Goal: Task Accomplishment & Management: Manage account settings

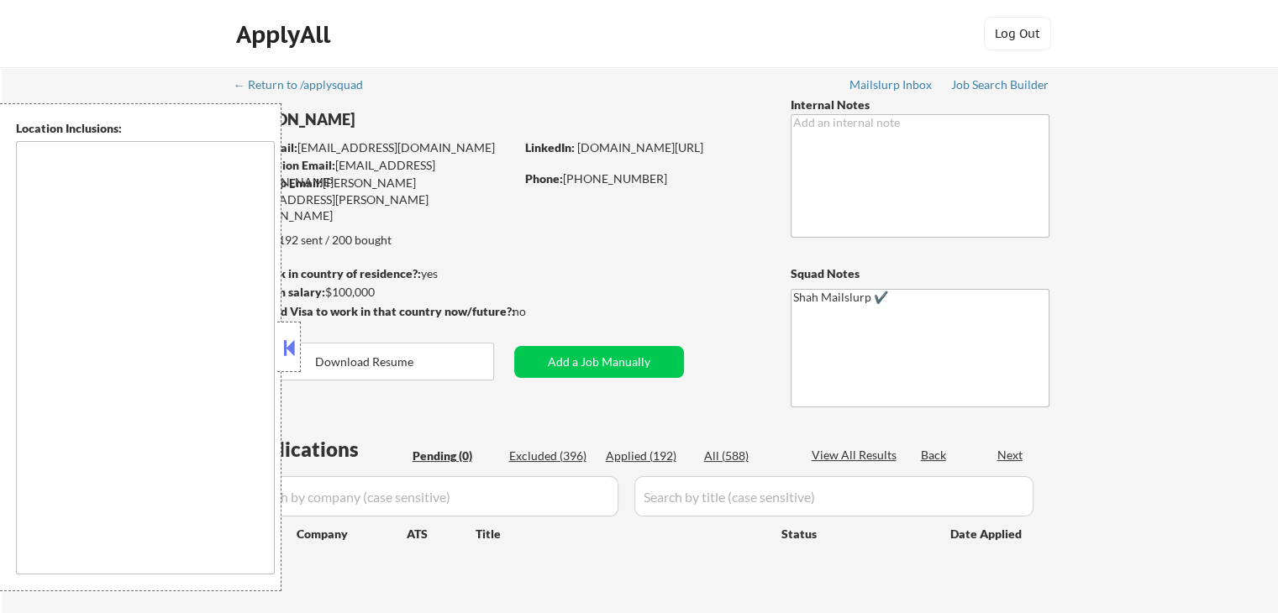
type textarea "[GEOGRAPHIC_DATA], [GEOGRAPHIC_DATA] [GEOGRAPHIC_DATA], [GEOGRAPHIC_DATA] [GEOG…"
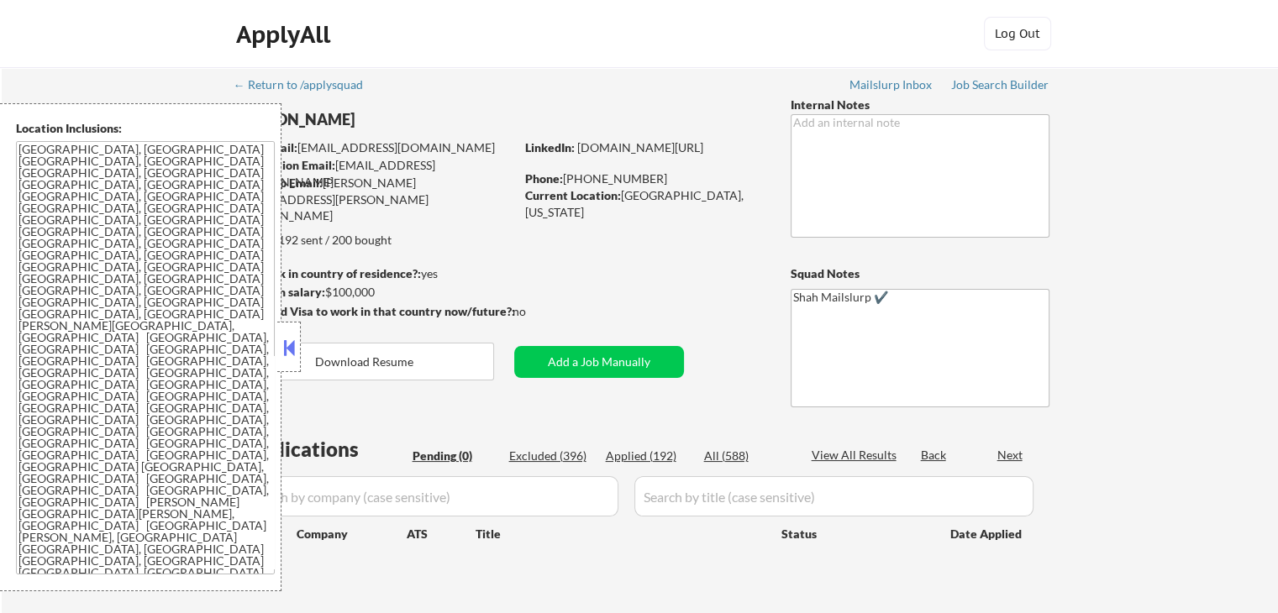
click at [289, 346] on button at bounding box center [289, 347] width 18 height 25
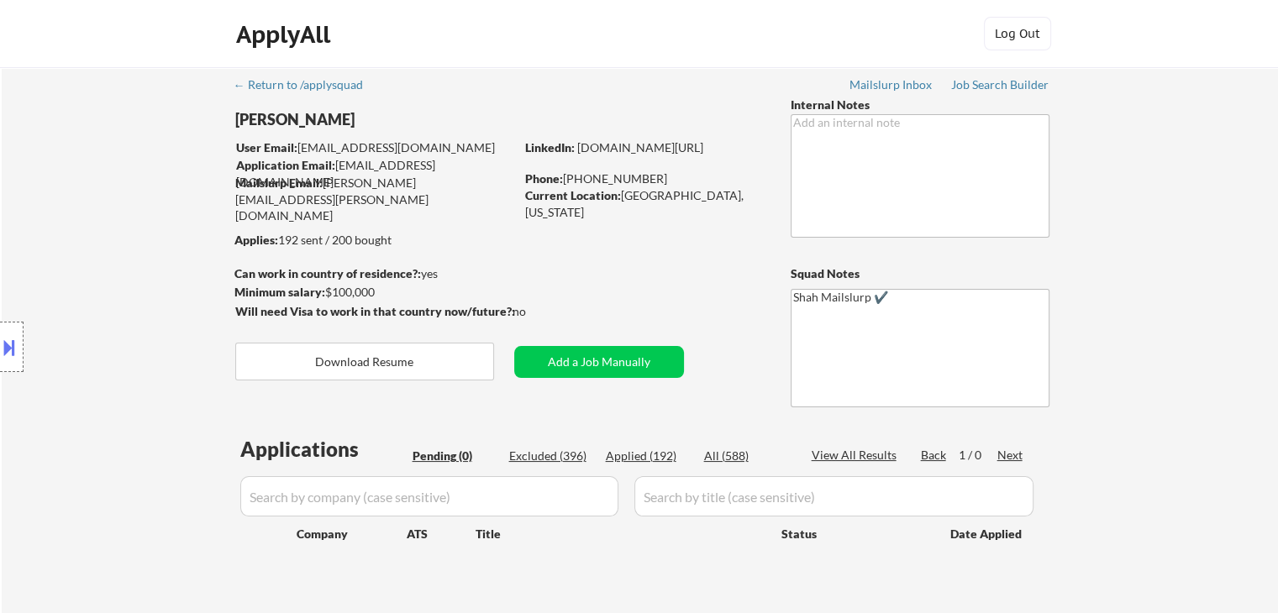
click at [198, 266] on div "Location Inclusions: [GEOGRAPHIC_DATA], [GEOGRAPHIC_DATA] [GEOGRAPHIC_DATA], [G…" at bounding box center [150, 347] width 301 height 488
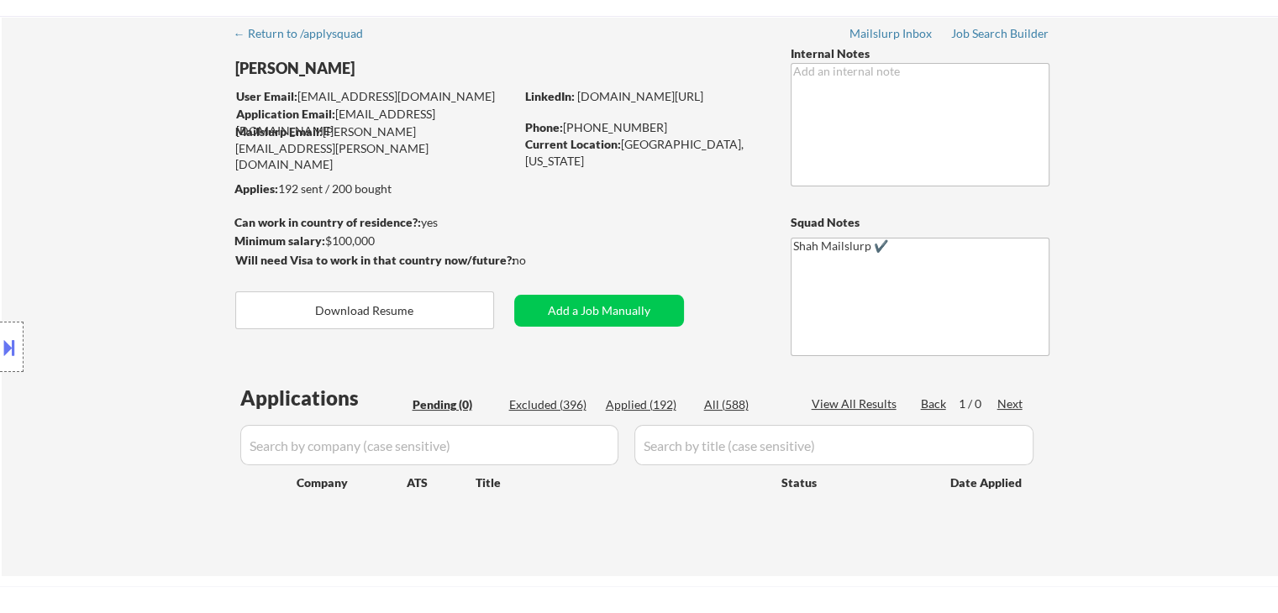
scroll to position [168, 0]
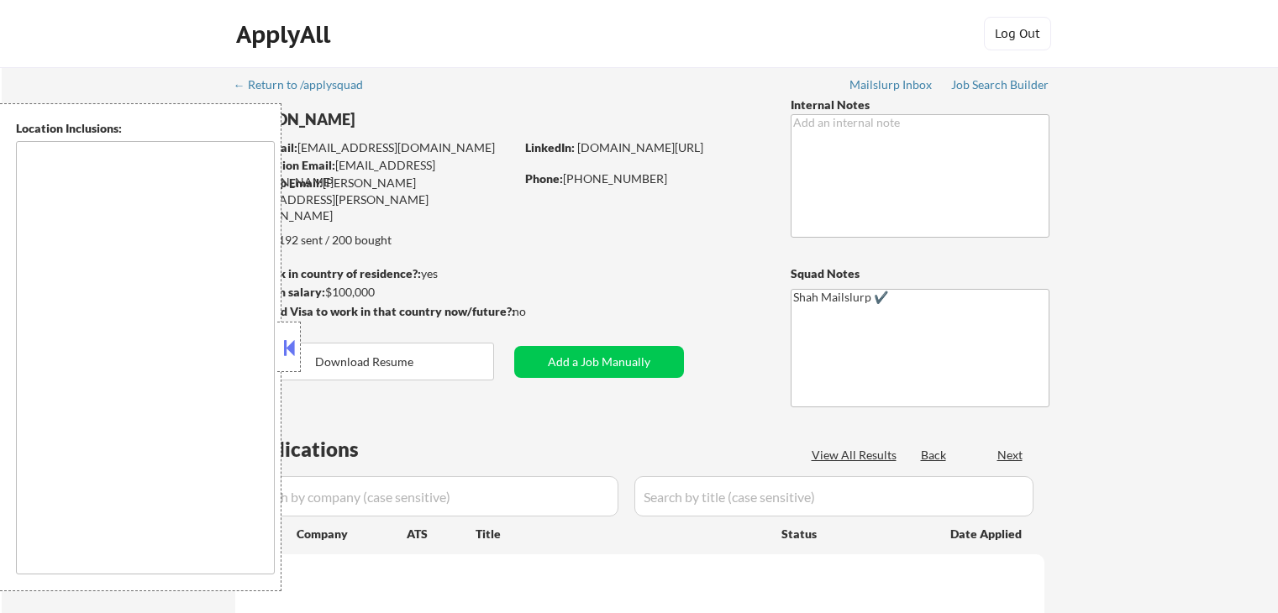
scroll to position [168, 0]
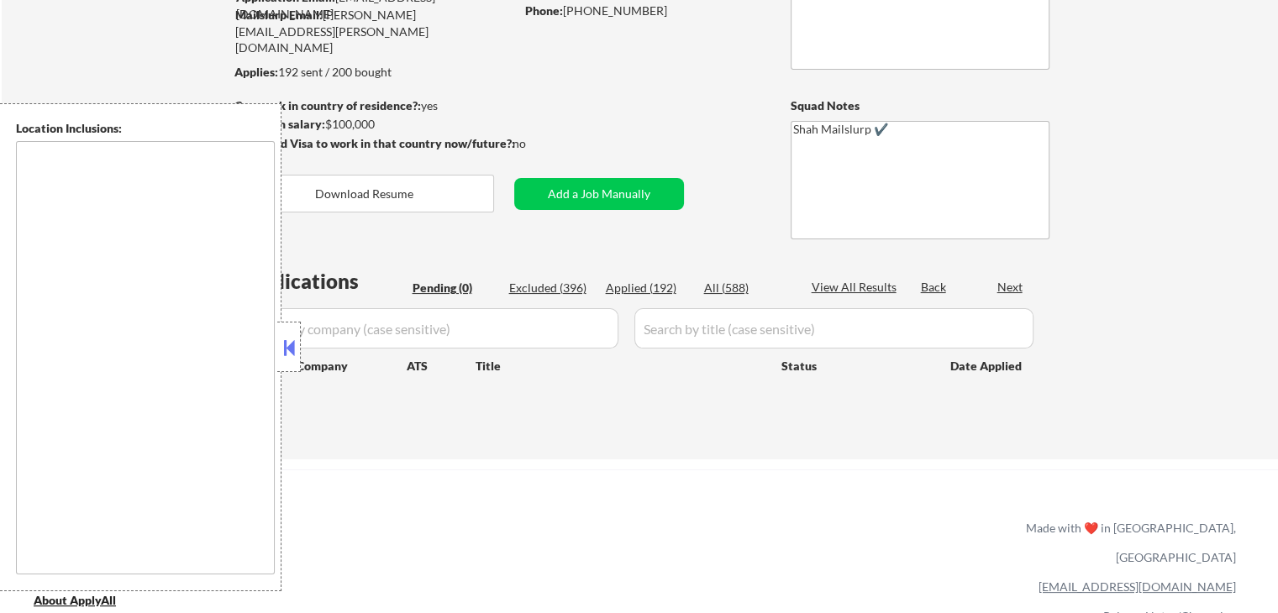
type textarea "[GEOGRAPHIC_DATA], [GEOGRAPHIC_DATA] [GEOGRAPHIC_DATA], [GEOGRAPHIC_DATA] [GEOG…"
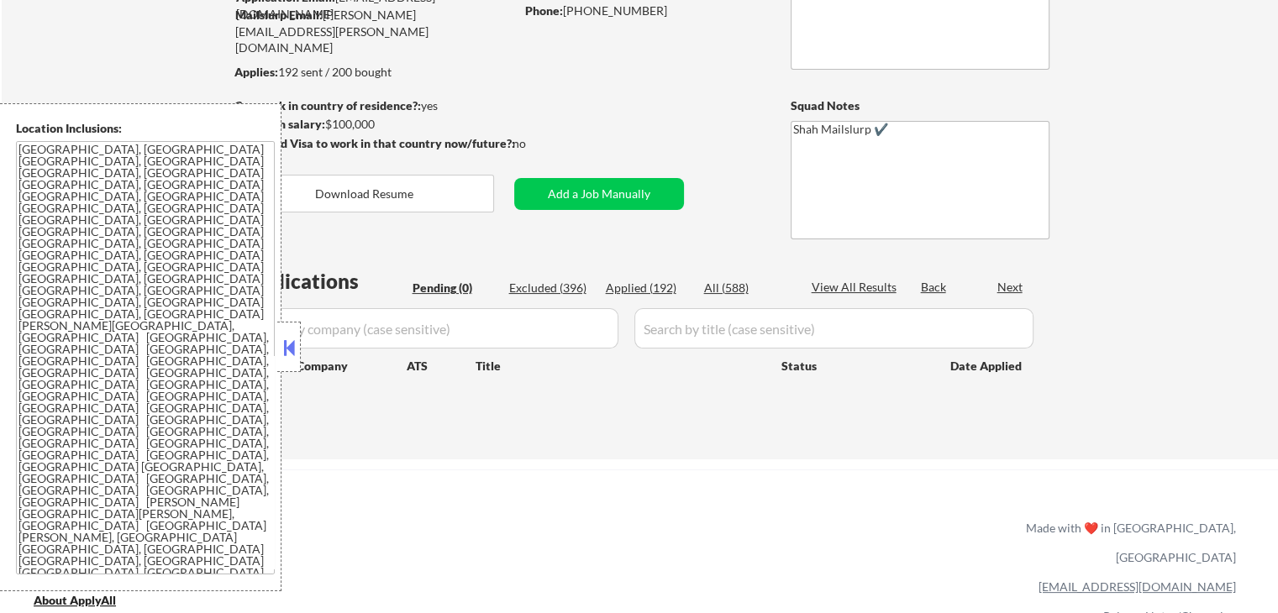
click at [292, 350] on button at bounding box center [289, 347] width 18 height 25
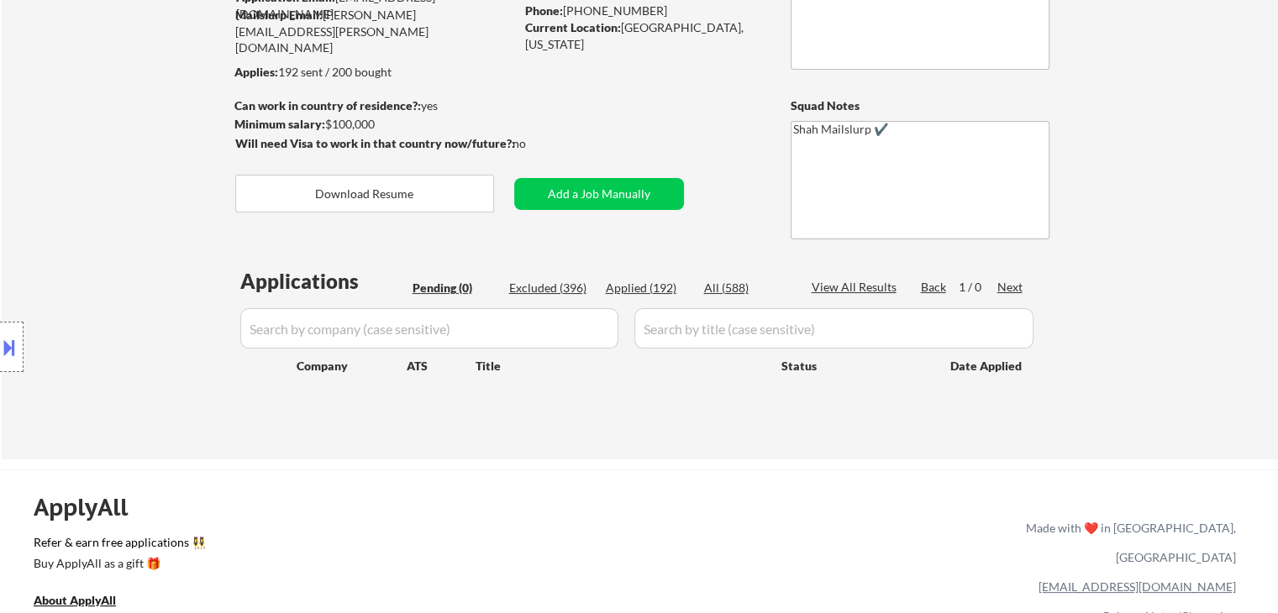
click at [155, 287] on div "Location Inclusions: [GEOGRAPHIC_DATA], [GEOGRAPHIC_DATA] [GEOGRAPHIC_DATA], [G…" at bounding box center [150, 347] width 301 height 488
click at [136, 293] on div "Location Inclusions: [GEOGRAPHIC_DATA], [GEOGRAPHIC_DATA] [GEOGRAPHIC_DATA], [G…" at bounding box center [150, 347] width 301 height 488
click at [154, 265] on div "Location Inclusions: [GEOGRAPHIC_DATA], [GEOGRAPHIC_DATA] [GEOGRAPHIC_DATA], [G…" at bounding box center [150, 347] width 301 height 488
click at [131, 229] on div "Location Inclusions: [GEOGRAPHIC_DATA], [GEOGRAPHIC_DATA] [GEOGRAPHIC_DATA], [G…" at bounding box center [150, 347] width 301 height 488
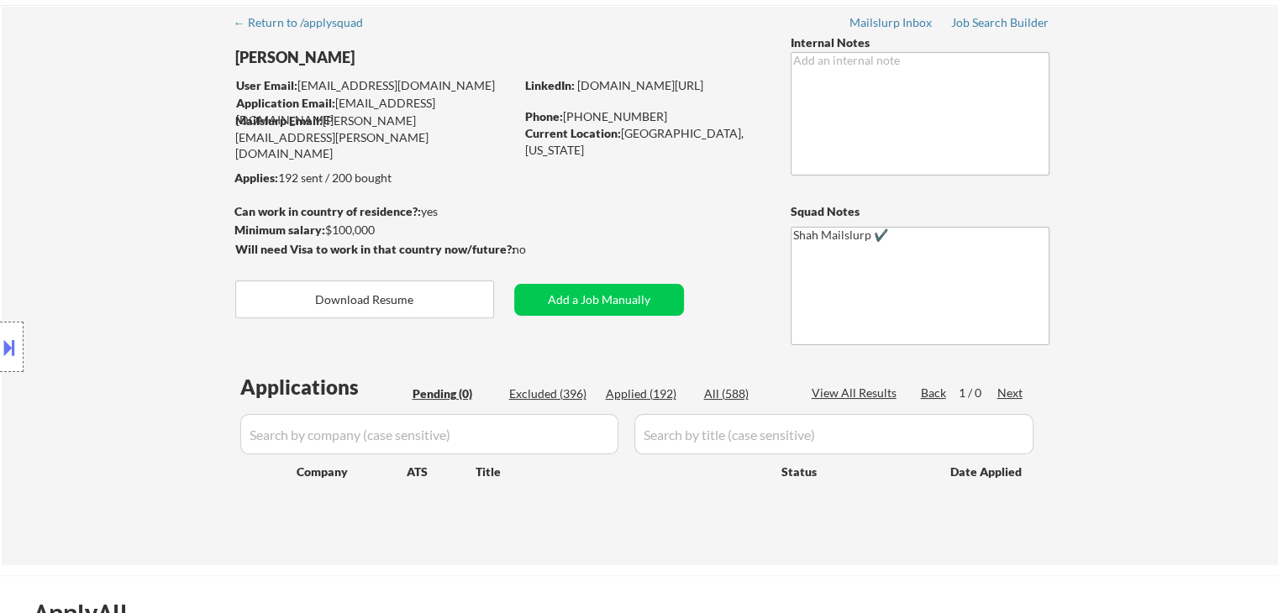
scroll to position [0, 0]
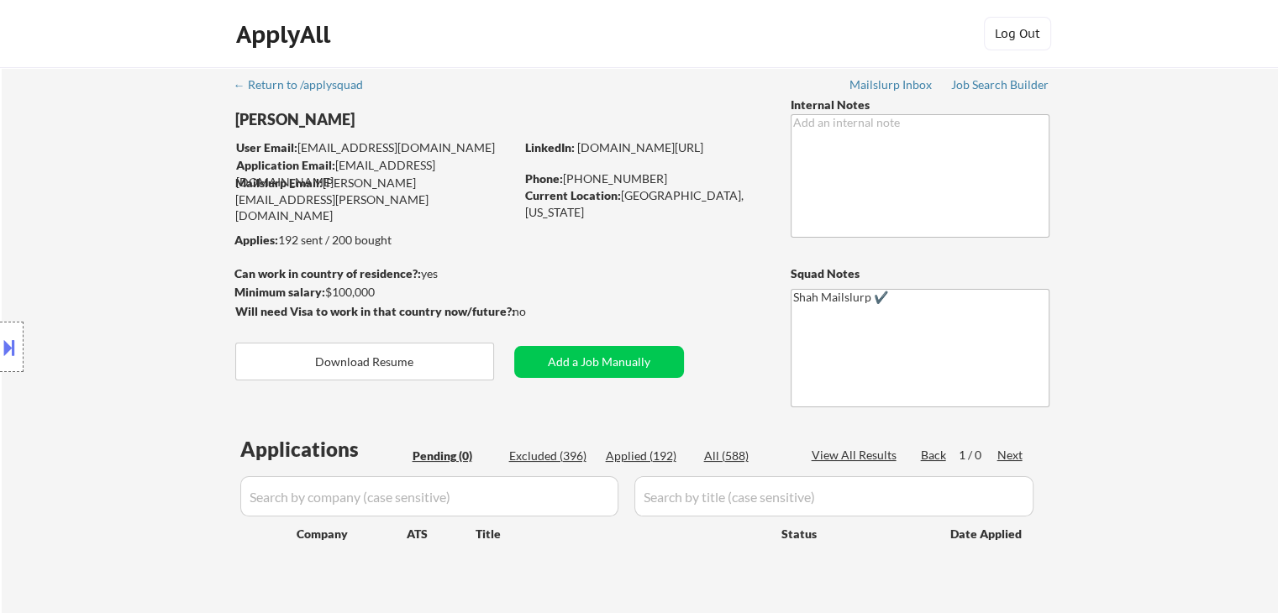
click at [16, 207] on div "Location Inclusions: [GEOGRAPHIC_DATA], [GEOGRAPHIC_DATA] [GEOGRAPHIC_DATA], [G…" at bounding box center [150, 347] width 301 height 488
click at [87, 172] on div "Location Inclusions: [GEOGRAPHIC_DATA], [GEOGRAPHIC_DATA] [GEOGRAPHIC_DATA], [G…" at bounding box center [150, 347] width 301 height 488
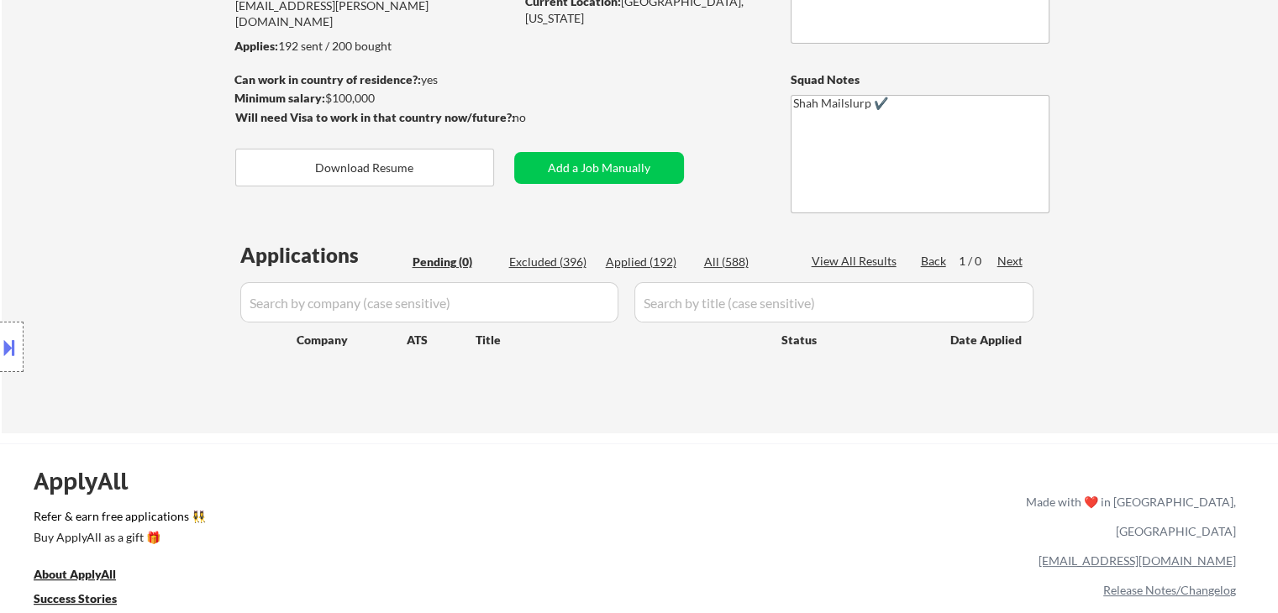
scroll to position [252, 0]
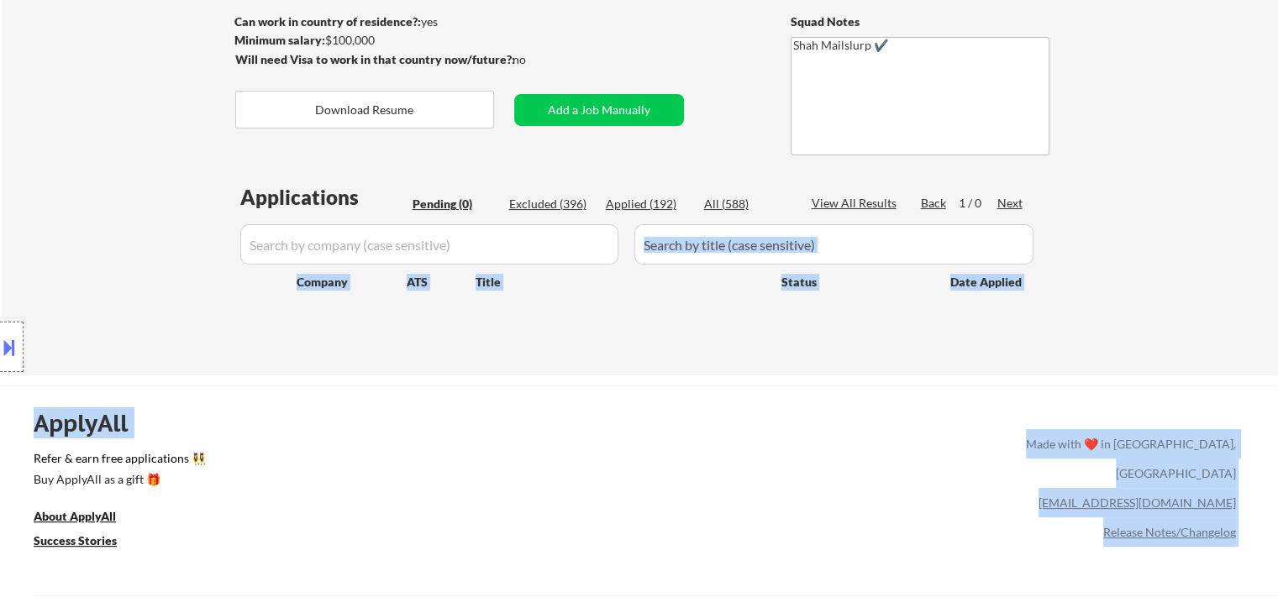
drag, startPoint x: 372, startPoint y: 208, endPoint x: 821, endPoint y: 238, distance: 449.6
click at [821, 238] on body "← Return to /applysquad Mailslurp Inbox Job Search Builder Daniel Jackson User …" at bounding box center [639, 54] width 1278 height 613
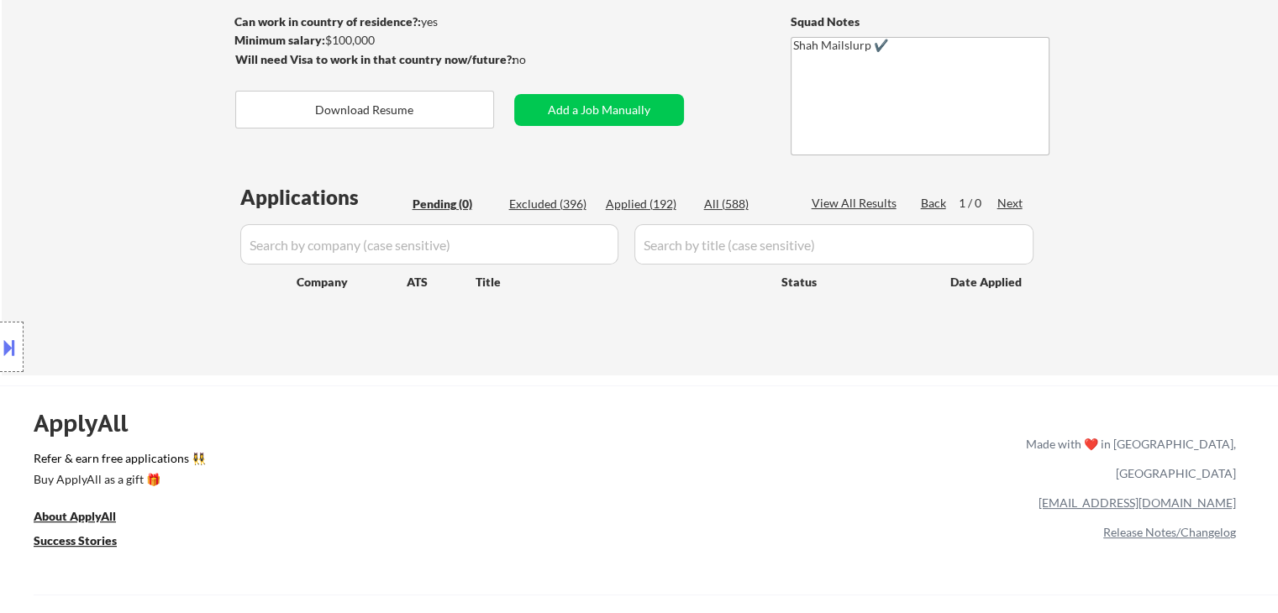
drag, startPoint x: 785, startPoint y: 358, endPoint x: 759, endPoint y: 350, distance: 27.1
click at [779, 356] on div "← Return to /applysquad Mailslurp Inbox Job Search Builder Daniel Jackson User …" at bounding box center [640, 88] width 838 height 547
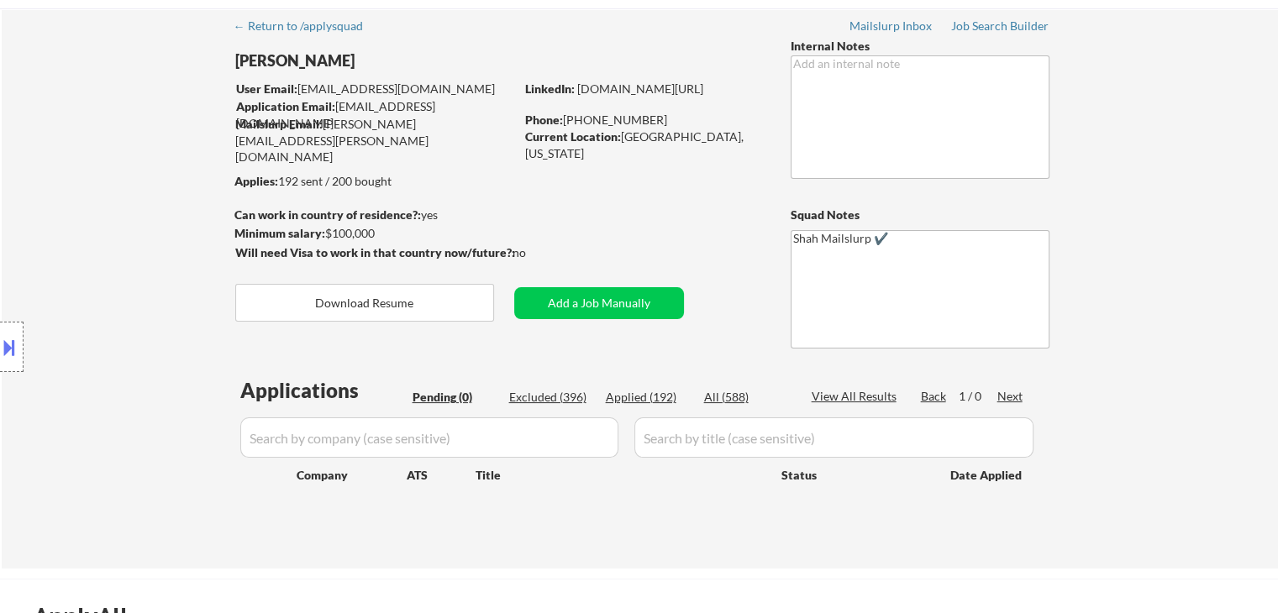
scroll to position [0, 0]
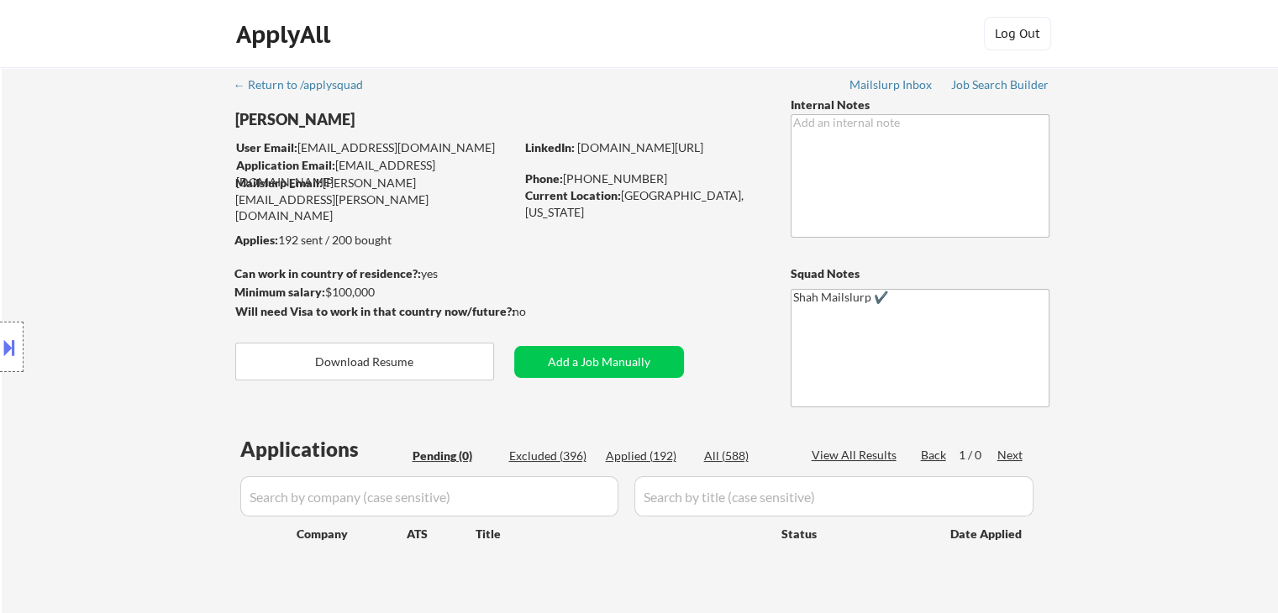
click at [60, 197] on div "Location Inclusions: [GEOGRAPHIC_DATA], [GEOGRAPHIC_DATA] [GEOGRAPHIC_DATA], [G…" at bounding box center [150, 347] width 301 height 488
